Goal: Navigation & Orientation: Find specific page/section

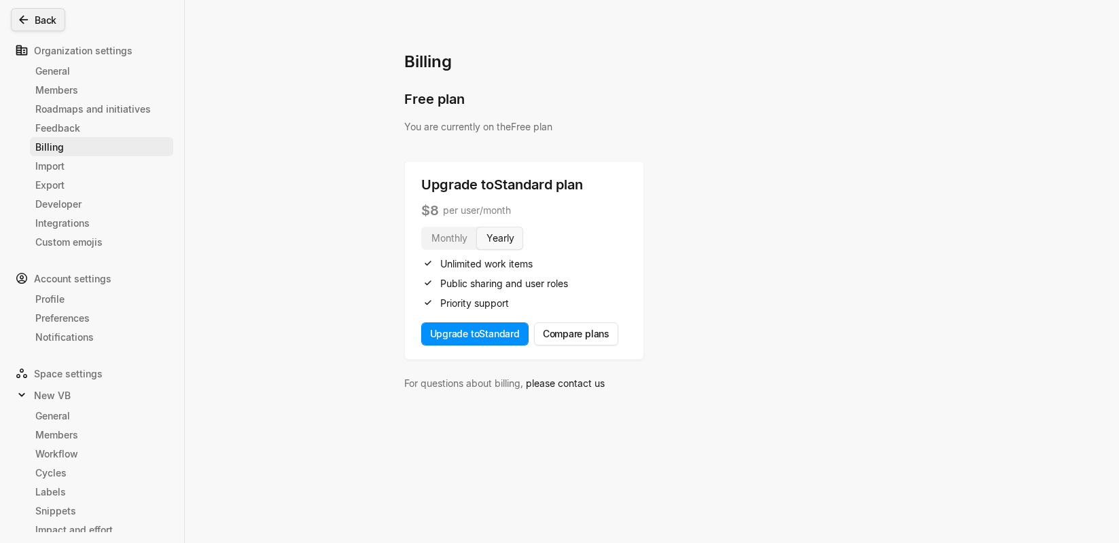
click at [29, 20] on icon at bounding box center [24, 20] width 14 height 14
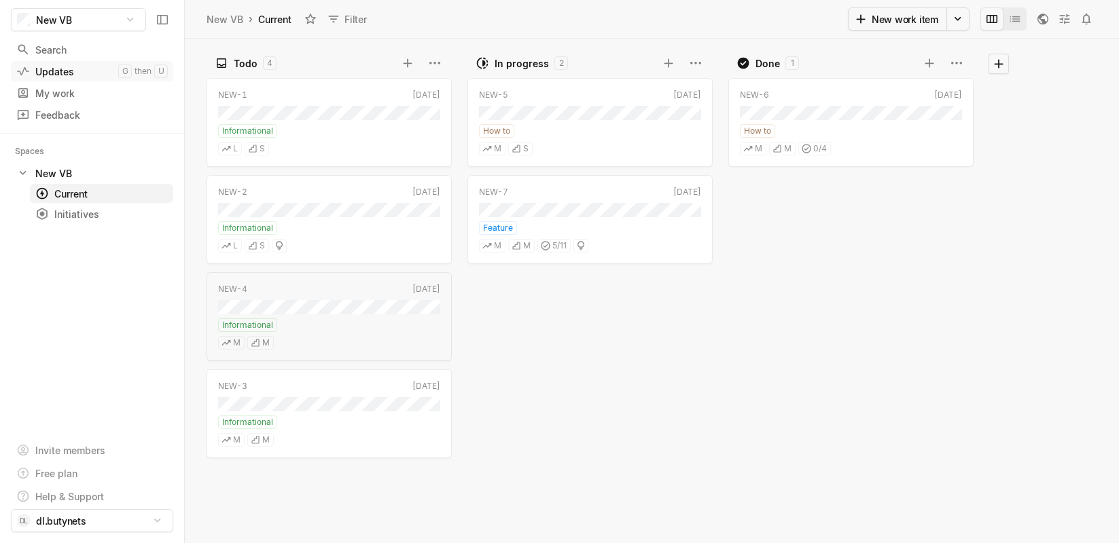
click at [42, 75] on div "Updates" at bounding box center [67, 72] width 102 height 14
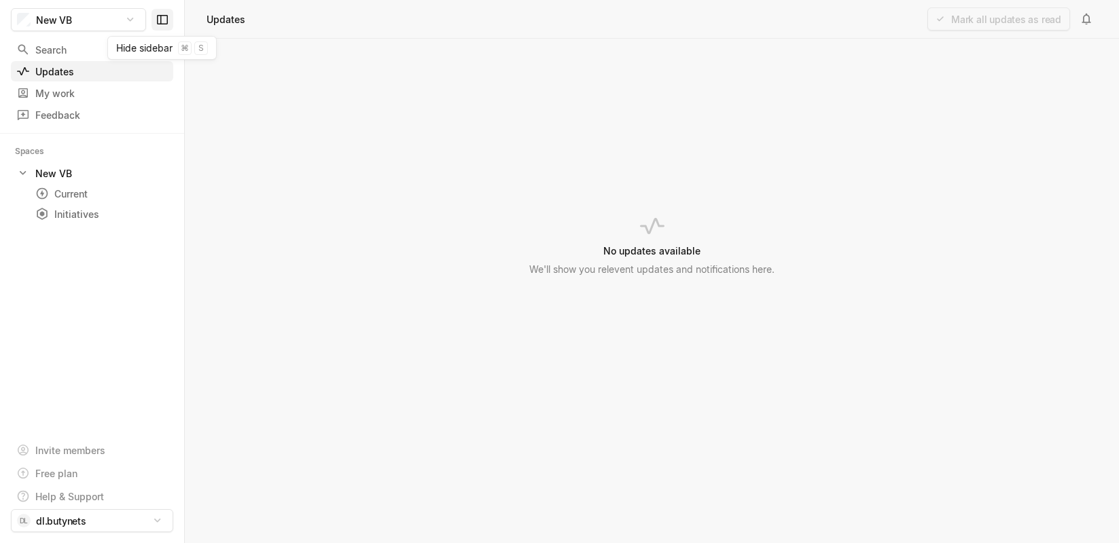
click at [160, 20] on icon at bounding box center [163, 20] width 14 height 14
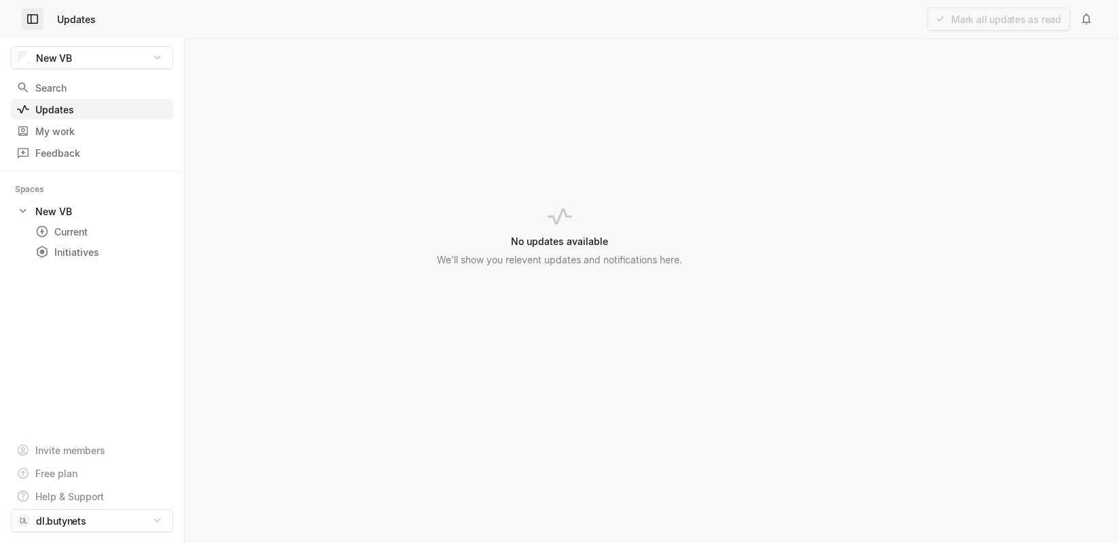
click at [35, 18] on icon at bounding box center [33, 19] width 14 height 14
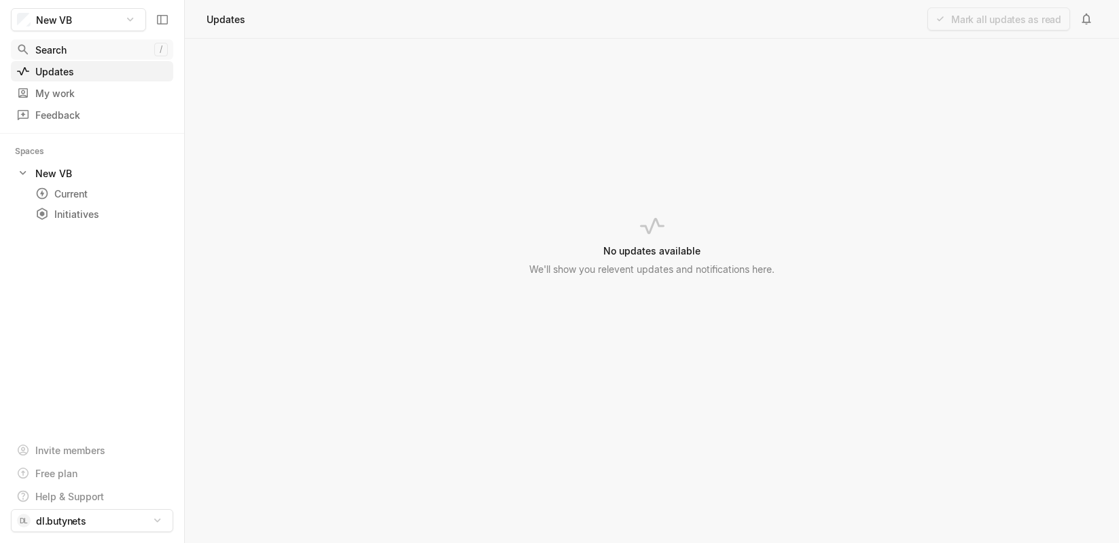
click at [43, 49] on div "Search" at bounding box center [85, 50] width 138 height 14
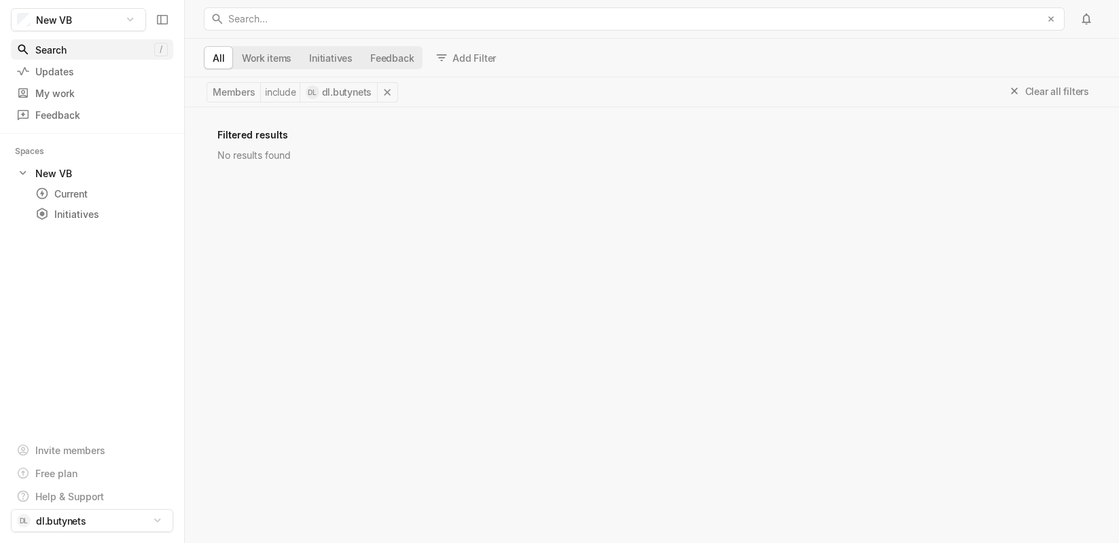
scroll to position [429, 926]
click at [388, 90] on icon at bounding box center [387, 93] width 14 height 14
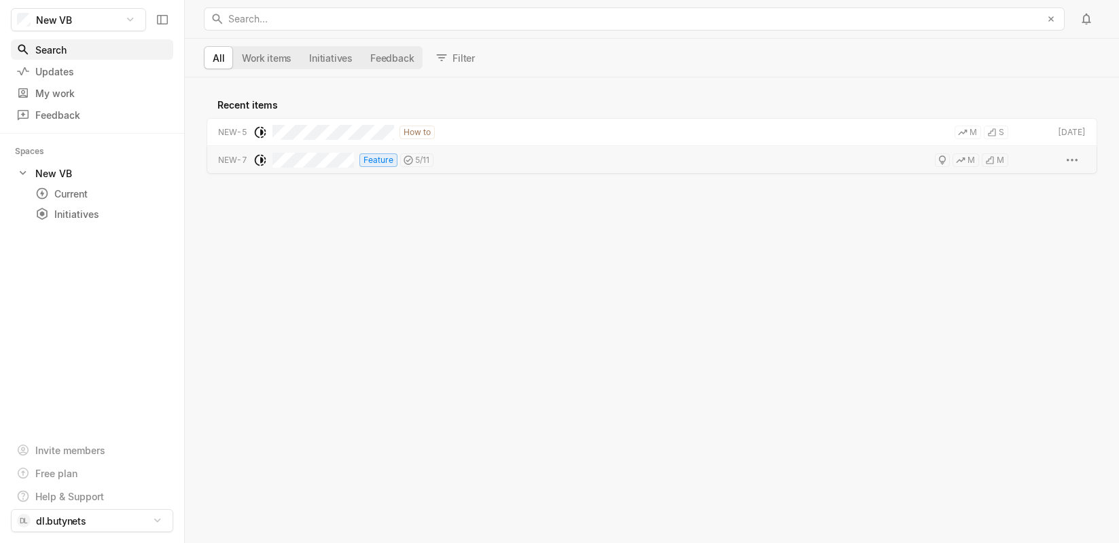
click at [368, 161] on html "New VB Search / Updates g then u My work = Feedback g then f Spaces New VB 1 Cu…" at bounding box center [559, 271] width 1119 height 543
click at [647, 163] on html "New VB Search / Updates g then u My work = Feedback g then f Spaces New VB 1 Cu…" at bounding box center [559, 271] width 1119 height 543
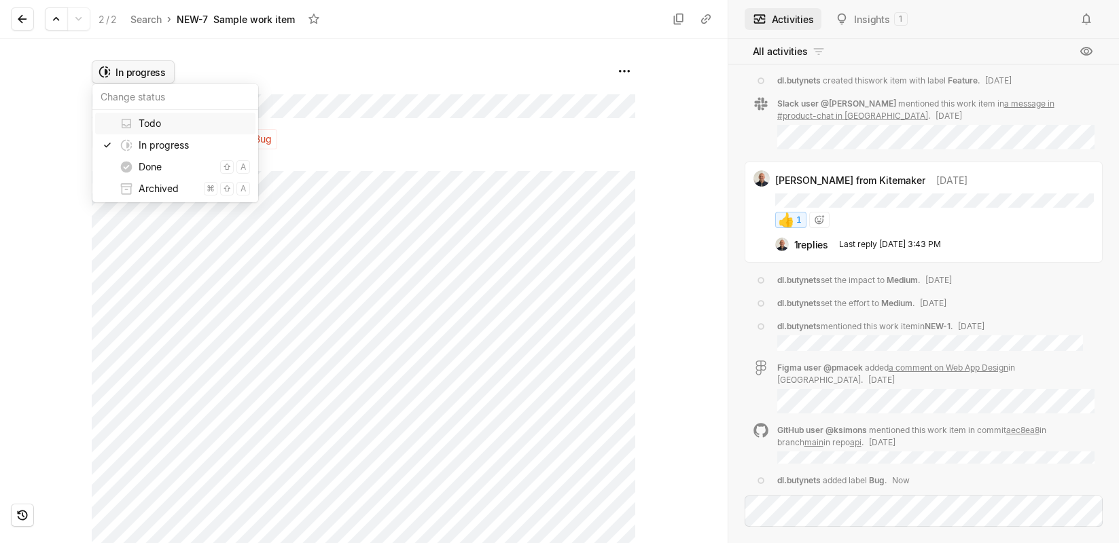
click at [153, 73] on html "New VB Search / Updates g then u My work = Feedback g then f Spaces New VB 1 Cu…" at bounding box center [559, 271] width 1119 height 543
click at [158, 169] on span "Done" at bounding box center [177, 167] width 76 height 22
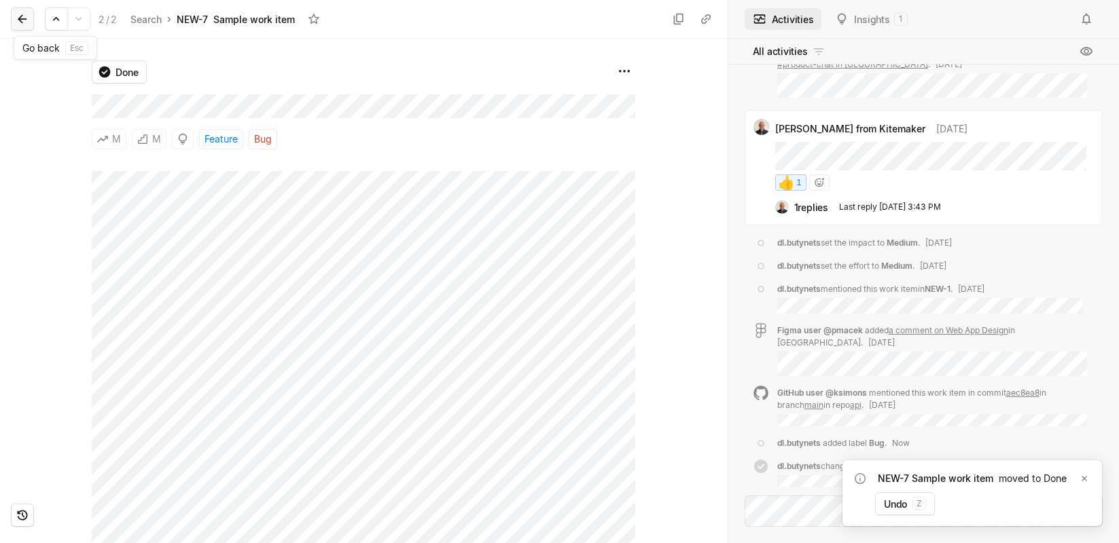
click at [24, 19] on icon at bounding box center [22, 19] width 9 height 9
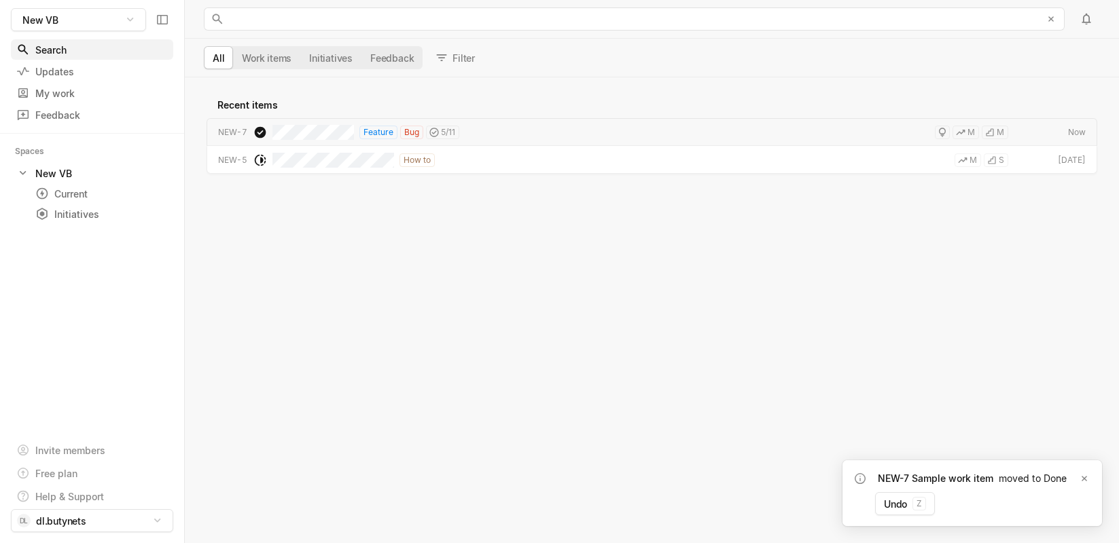
scroll to position [458, 926]
click at [50, 73] on div "Updates" at bounding box center [67, 72] width 102 height 14
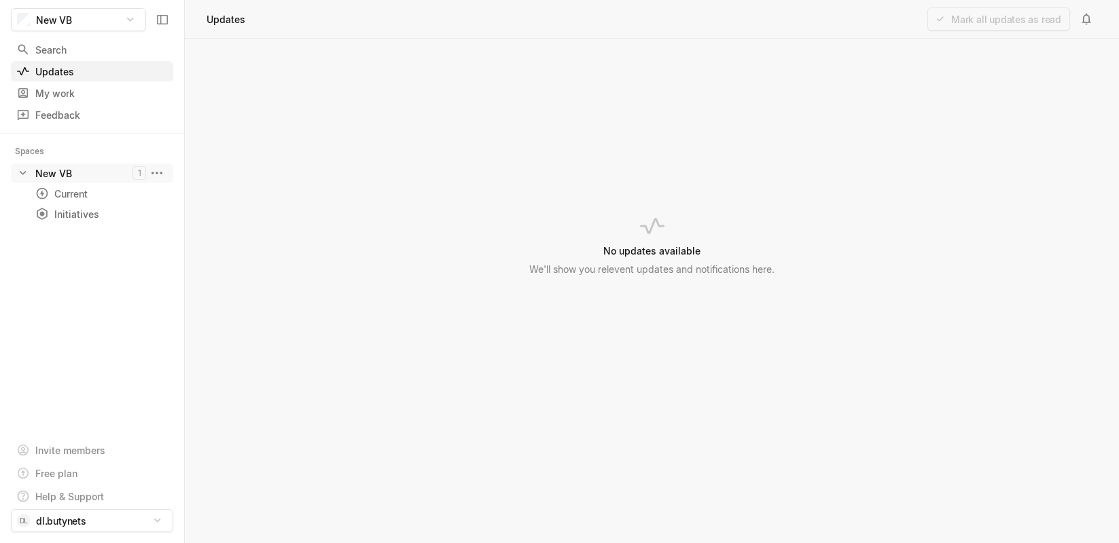
click at [24, 175] on icon at bounding box center [23, 173] width 14 height 14
click at [609, 281] on div "No updates available We'll show you relevent updates and notifications here." at bounding box center [652, 291] width 934 height 505
drag, startPoint x: 528, startPoint y: 270, endPoint x: 776, endPoint y: 267, distance: 247.9
click at [776, 267] on div "No updates available We'll show you relevent updates and notifications here." at bounding box center [652, 291] width 934 height 505
copy span "We'll show you relevent updates and notifications here."
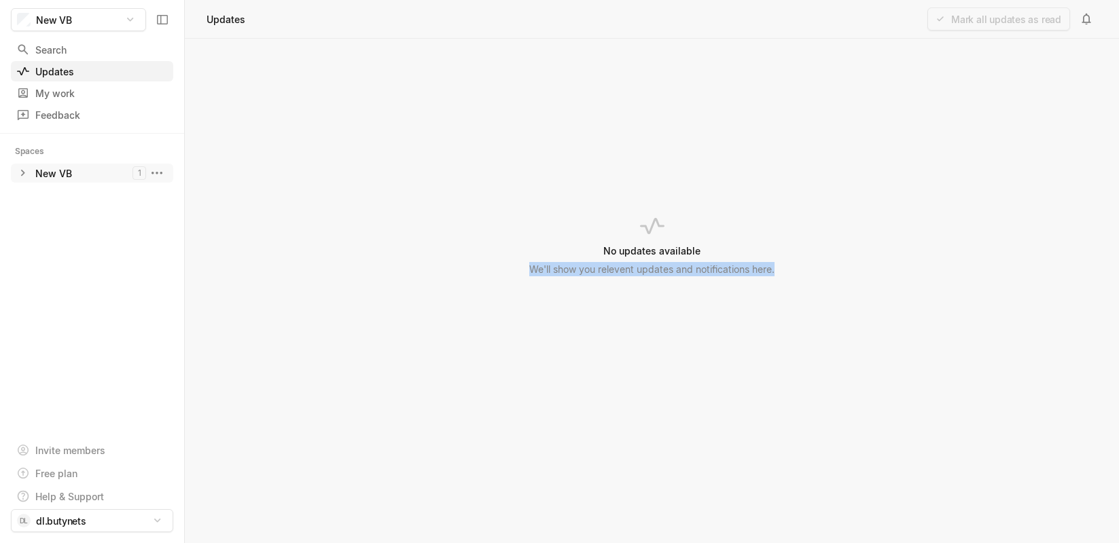
click at [22, 174] on icon at bounding box center [23, 173] width 4 height 6
click at [22, 174] on icon at bounding box center [23, 173] width 6 height 4
click at [19, 175] on icon at bounding box center [23, 173] width 14 height 14
